Goal: Complete application form

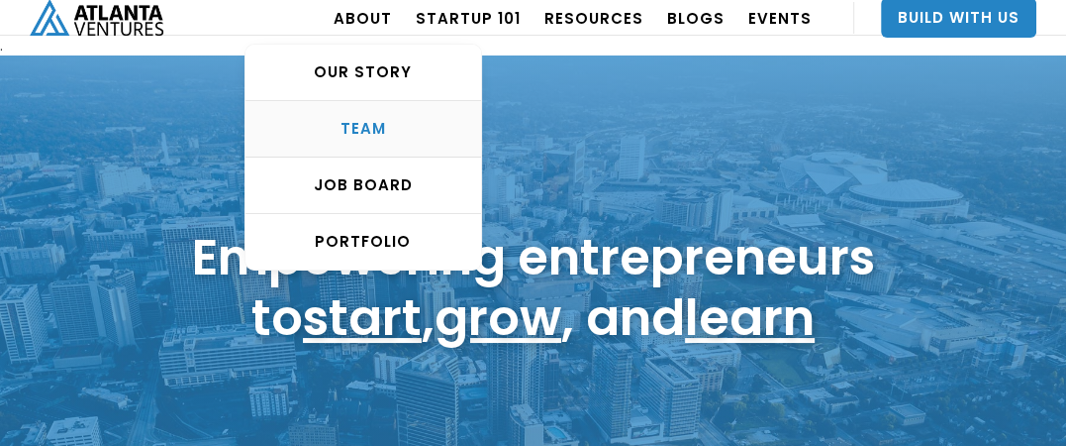
click at [401, 124] on div "TEAM" at bounding box center [364, 129] width 236 height 20
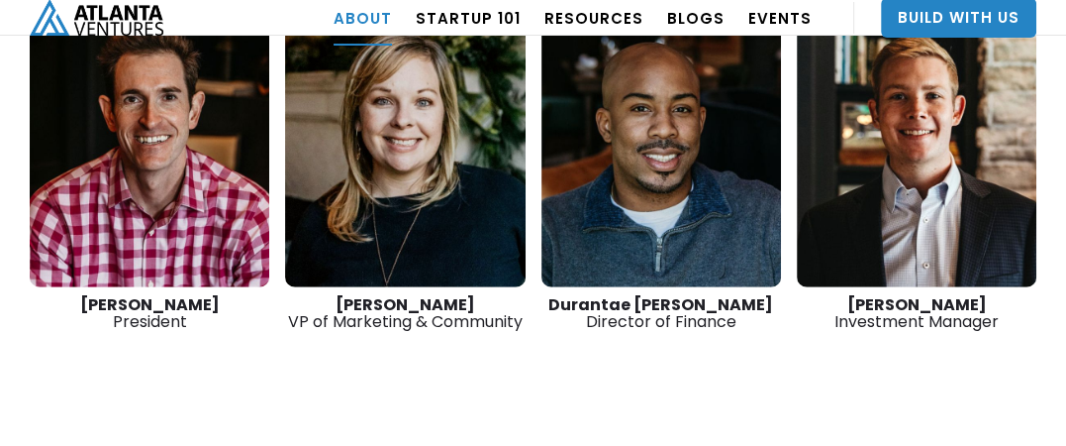
scroll to position [3171, 0]
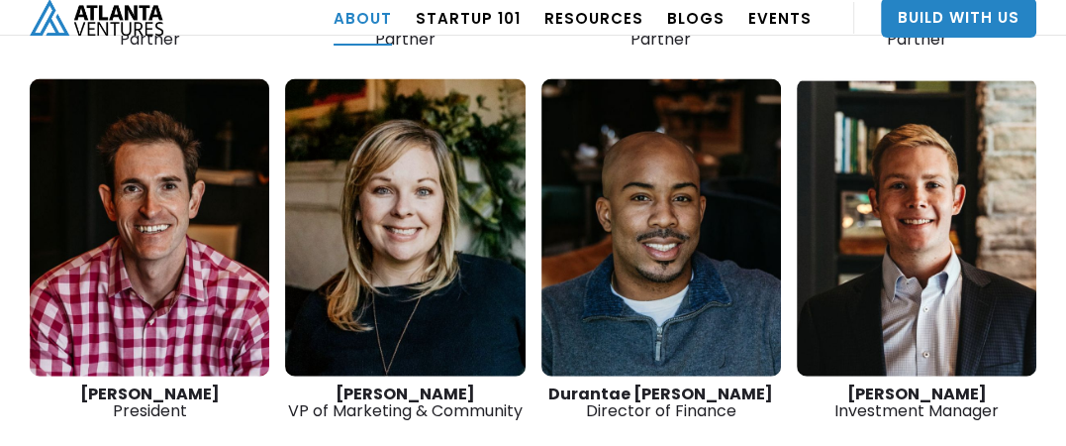
click at [923, 250] on link at bounding box center [917, 227] width 240 height 297
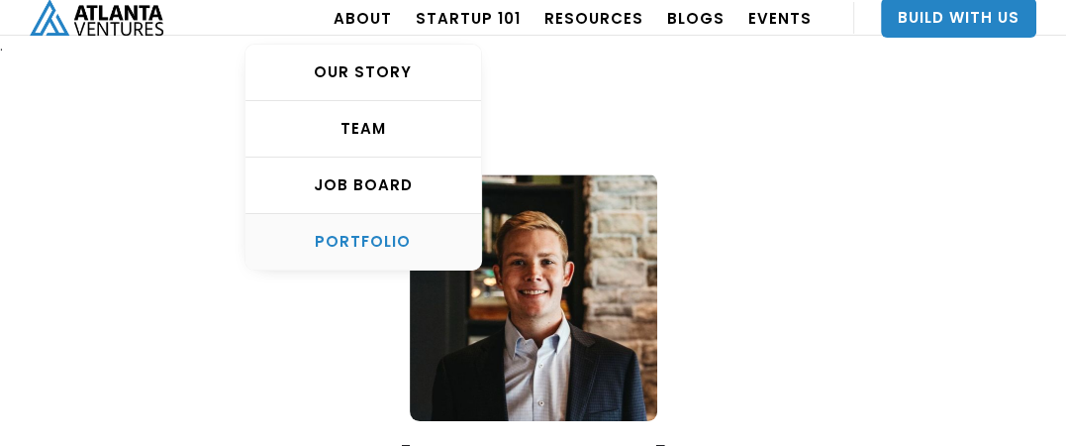
click at [386, 237] on div "PORTFOLIO" at bounding box center [364, 242] width 236 height 20
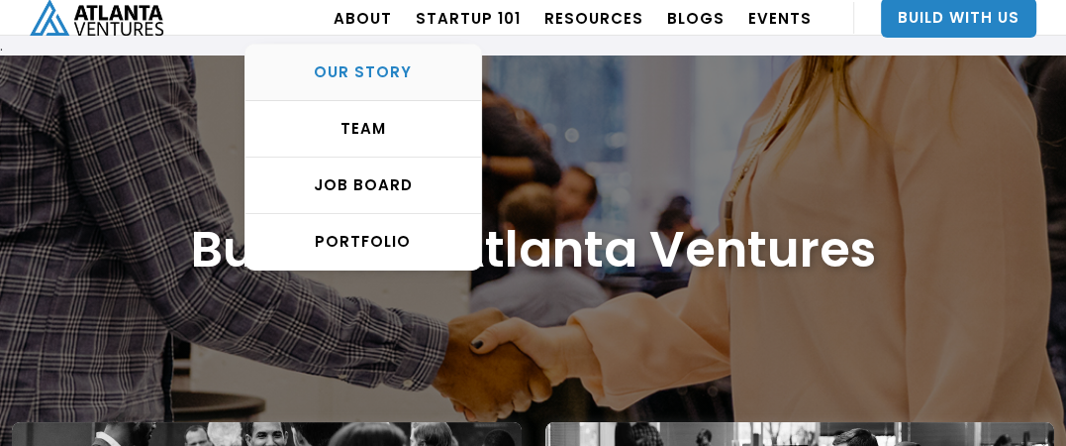
click at [388, 62] on div "OUR STORY" at bounding box center [364, 72] width 236 height 20
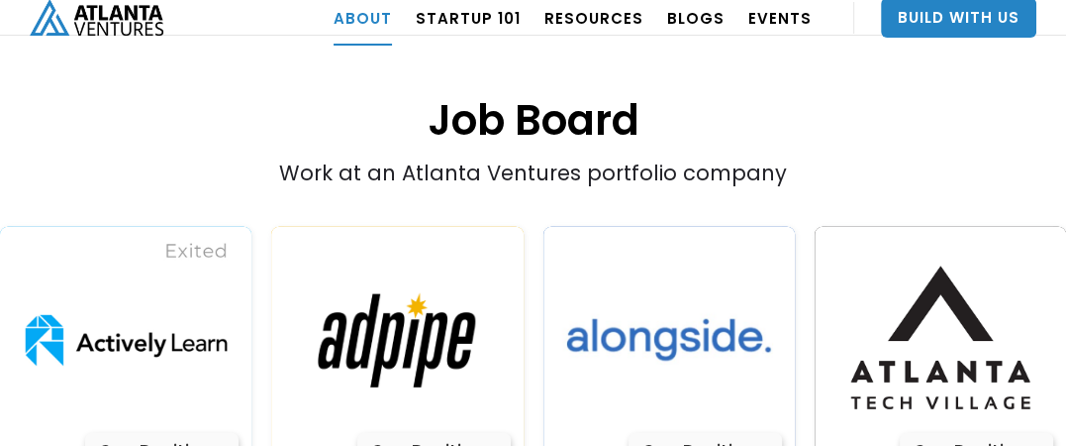
scroll to position [3931, 0]
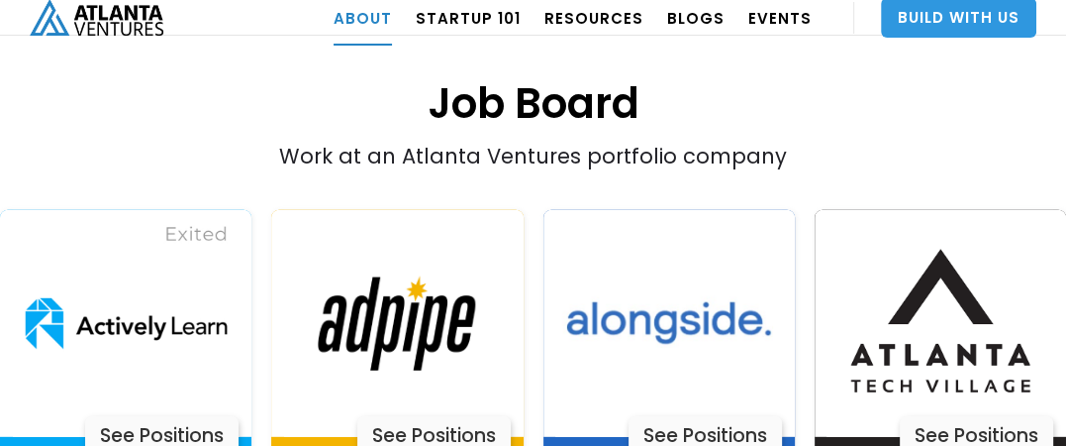
click at [967, 14] on link "Build With Us" at bounding box center [958, 18] width 155 height 40
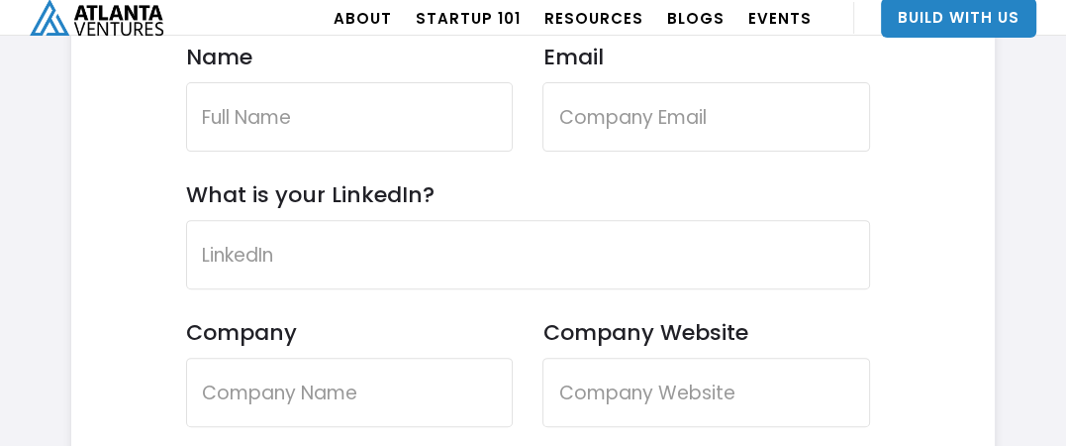
scroll to position [5762, 0]
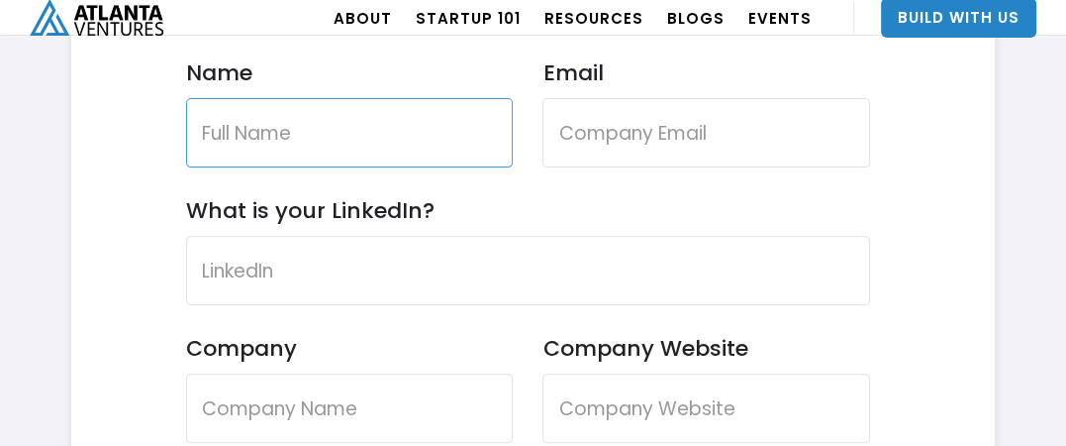
click at [380, 132] on input "Name" at bounding box center [349, 132] width 327 height 69
type input "[PERSON_NAME]"
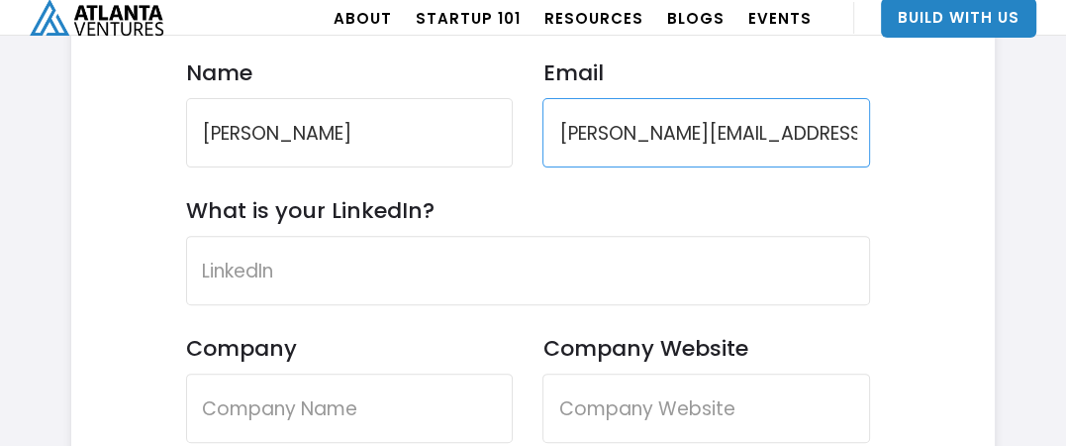
type input "[PERSON_NAME][EMAIL_ADDRESS][DOMAIN_NAME]"
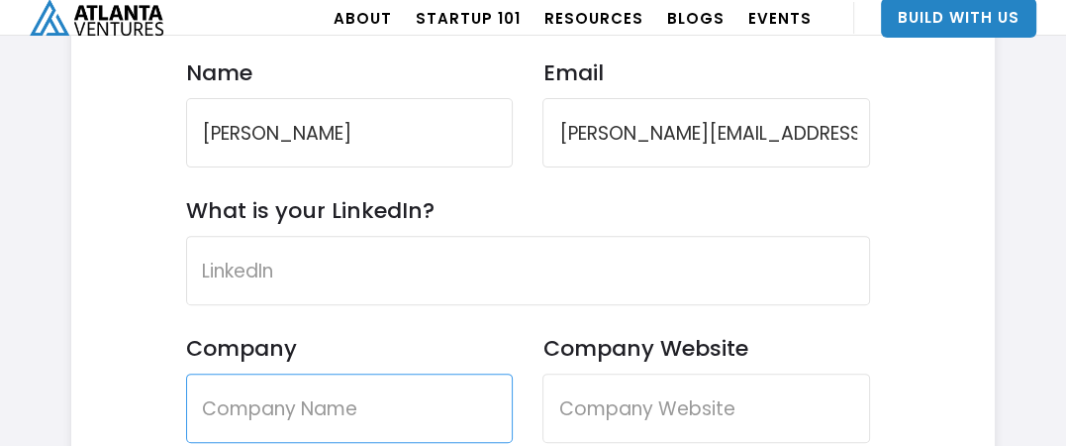
click at [305, 398] on input "Company" at bounding box center [349, 407] width 327 height 69
type input "SLT Real Estate"
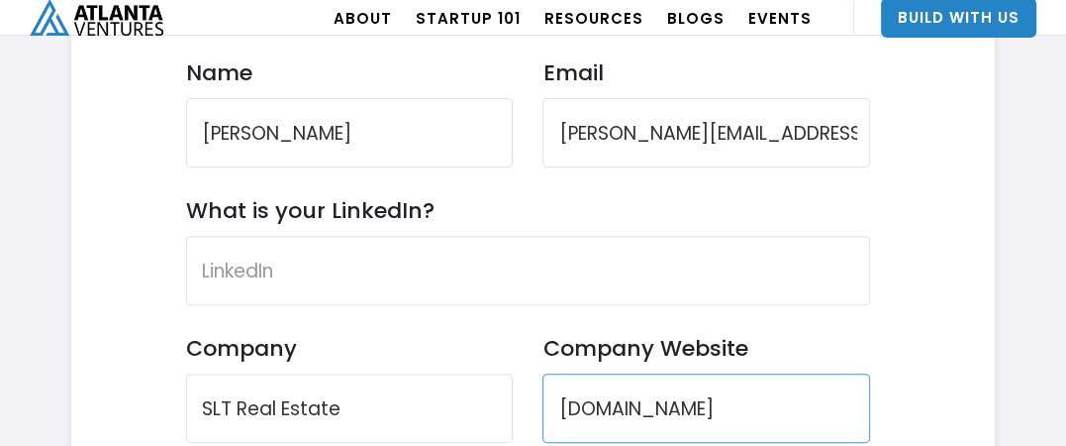
type input "[DOMAIN_NAME]"
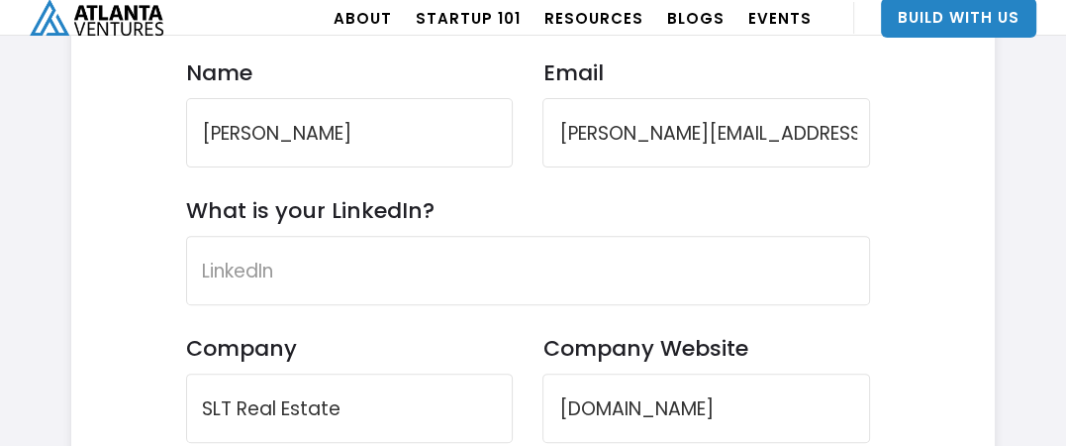
scroll to position [6085, 0]
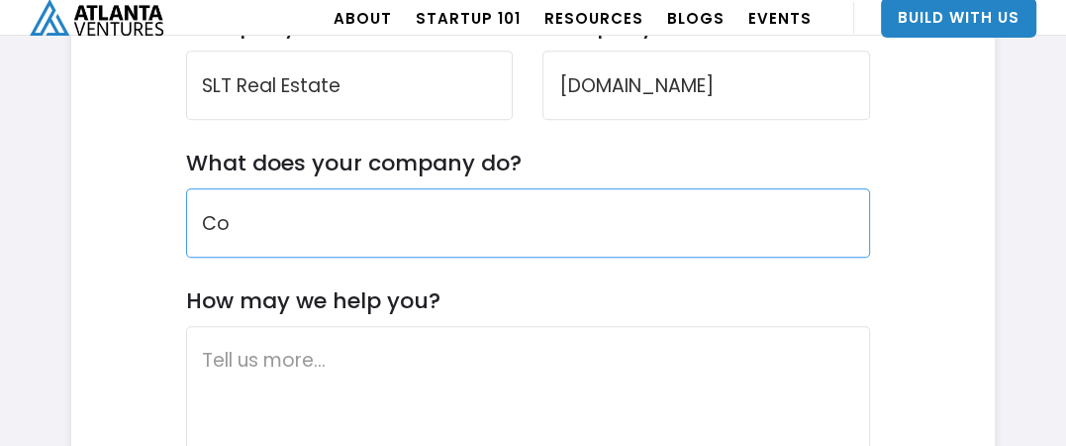
type input "C"
type input "Real Estate Sales"
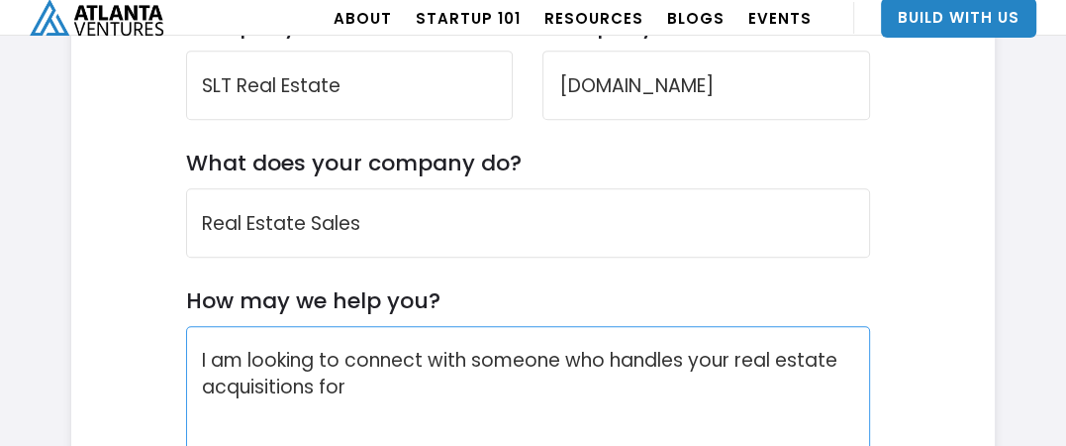
click at [391, 385] on textarea "I am looking to connect with someone who handles your real estate acquisitions …" at bounding box center [528, 425] width 684 height 198
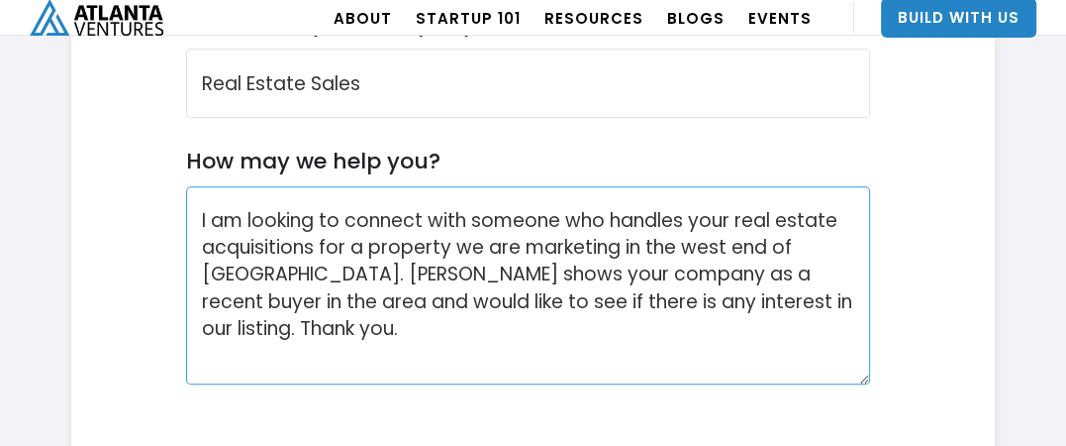
scroll to position [6456, 0]
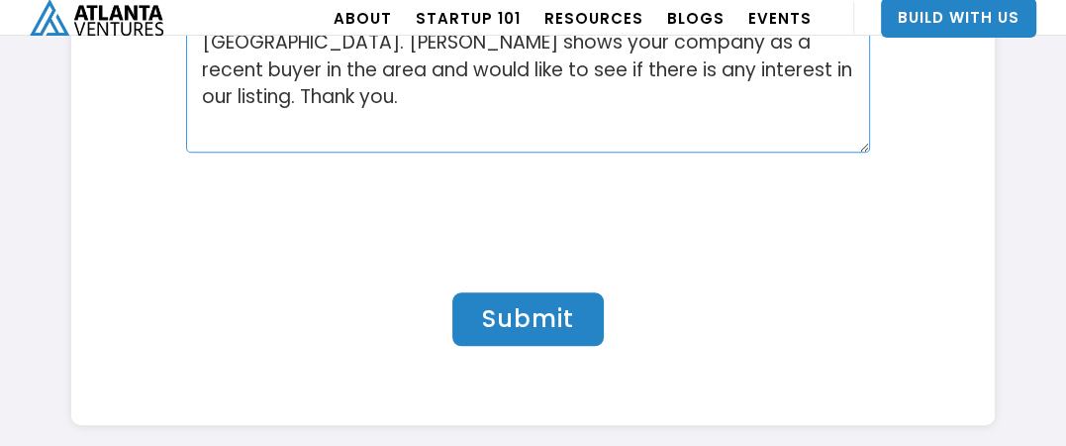
type textarea "I am looking to connect with someone who handles your real estate acquisitions …"
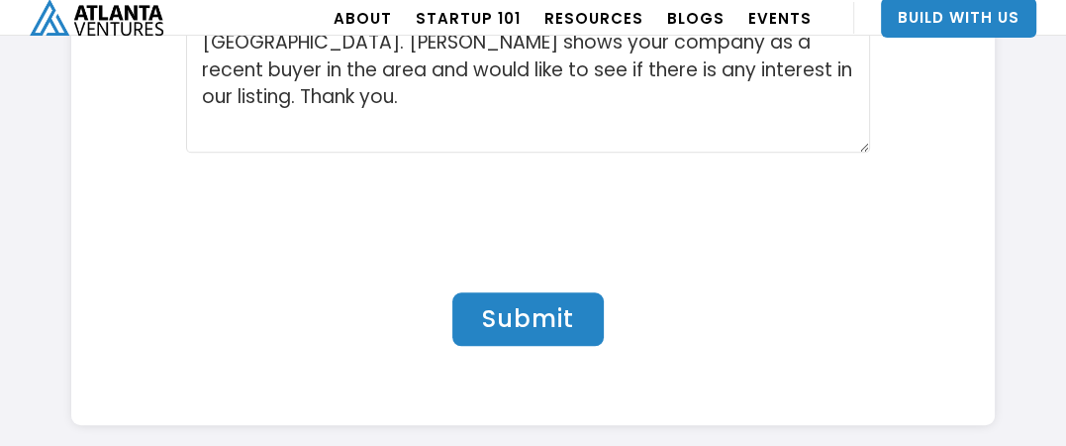
click at [507, 329] on input "Submit" at bounding box center [527, 318] width 151 height 53
type input "Please wait..."
